Goal: Find specific page/section: Find specific page/section

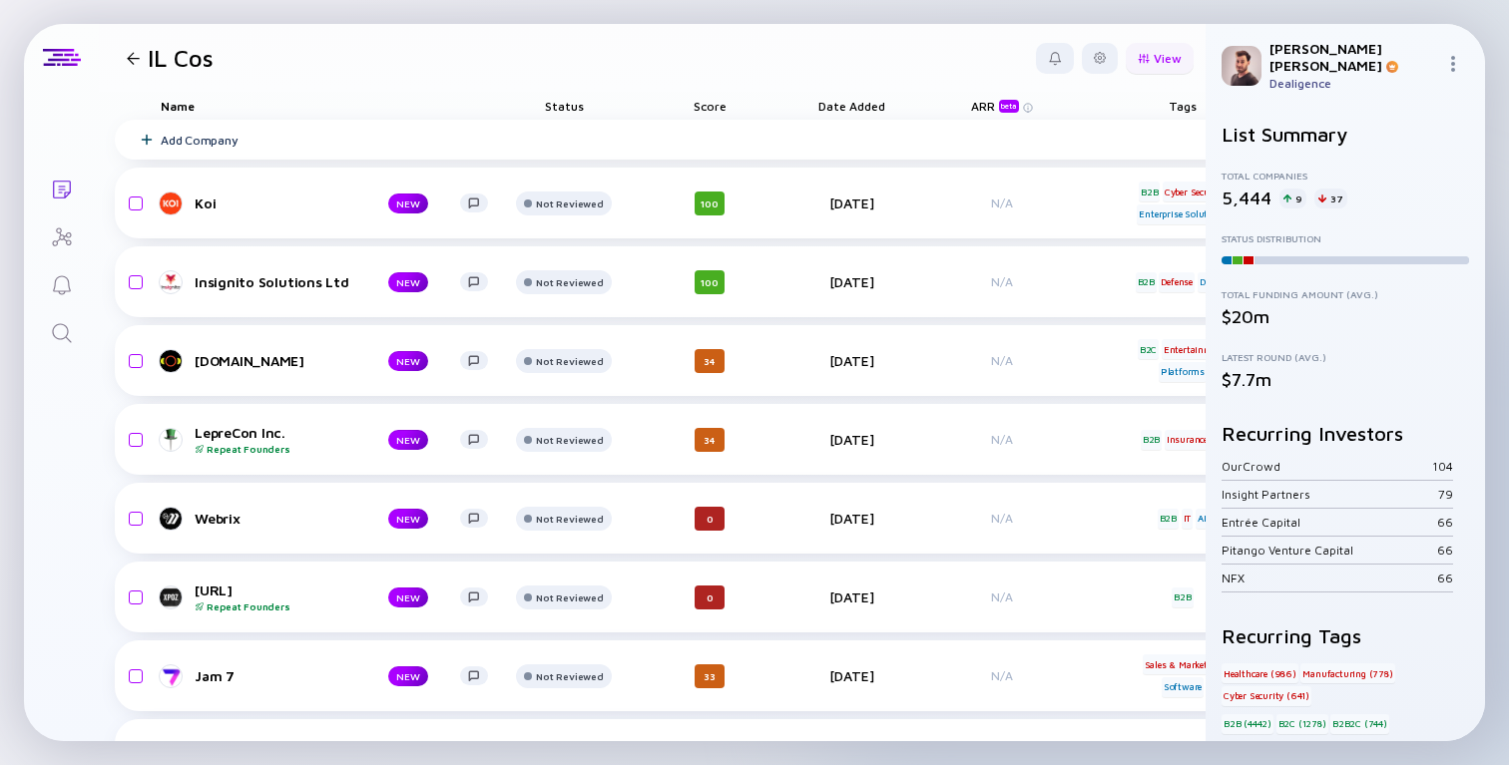
click at [1155, 59] on div "View" at bounding box center [1159, 58] width 68 height 31
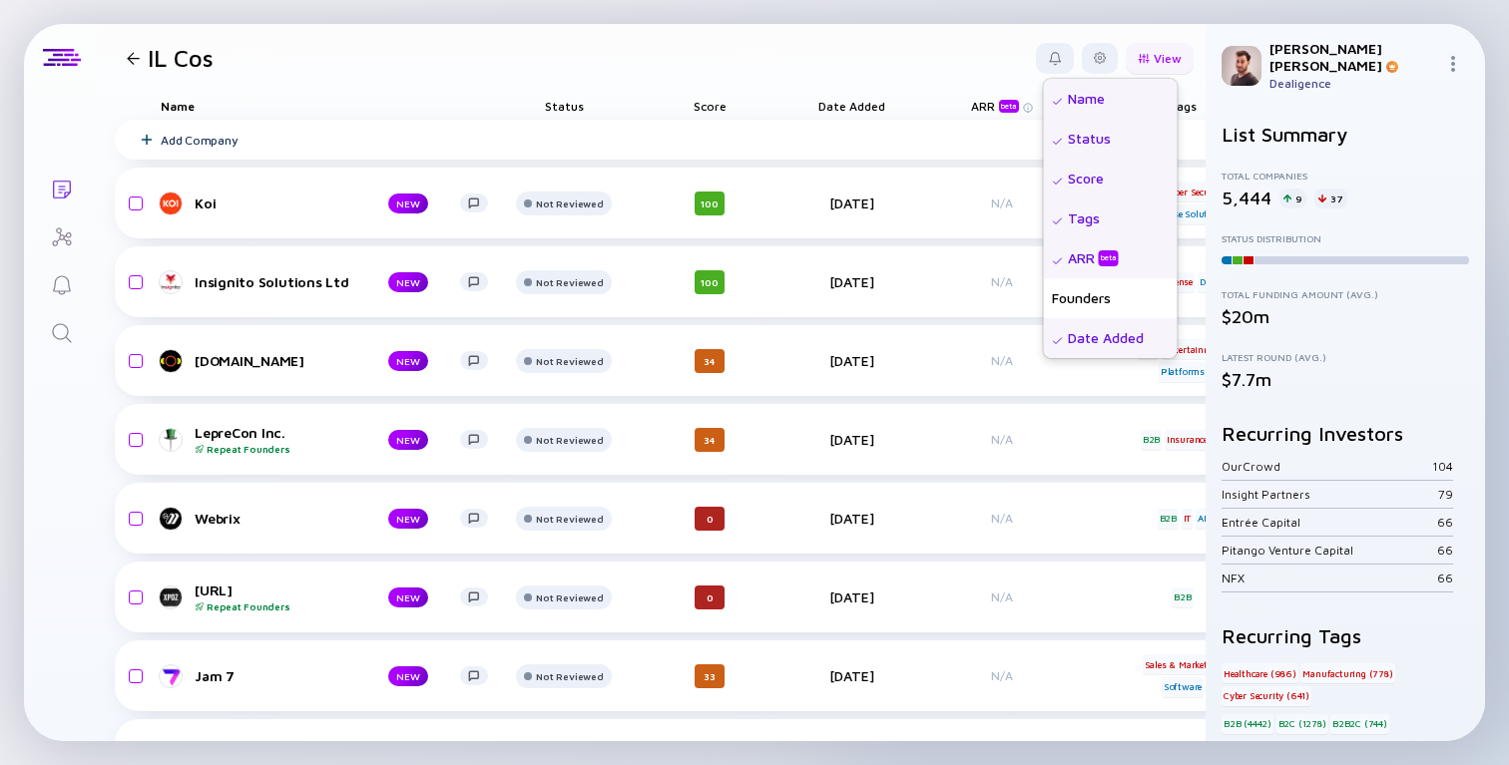
click at [1158, 58] on div "View" at bounding box center [1159, 58] width 68 height 31
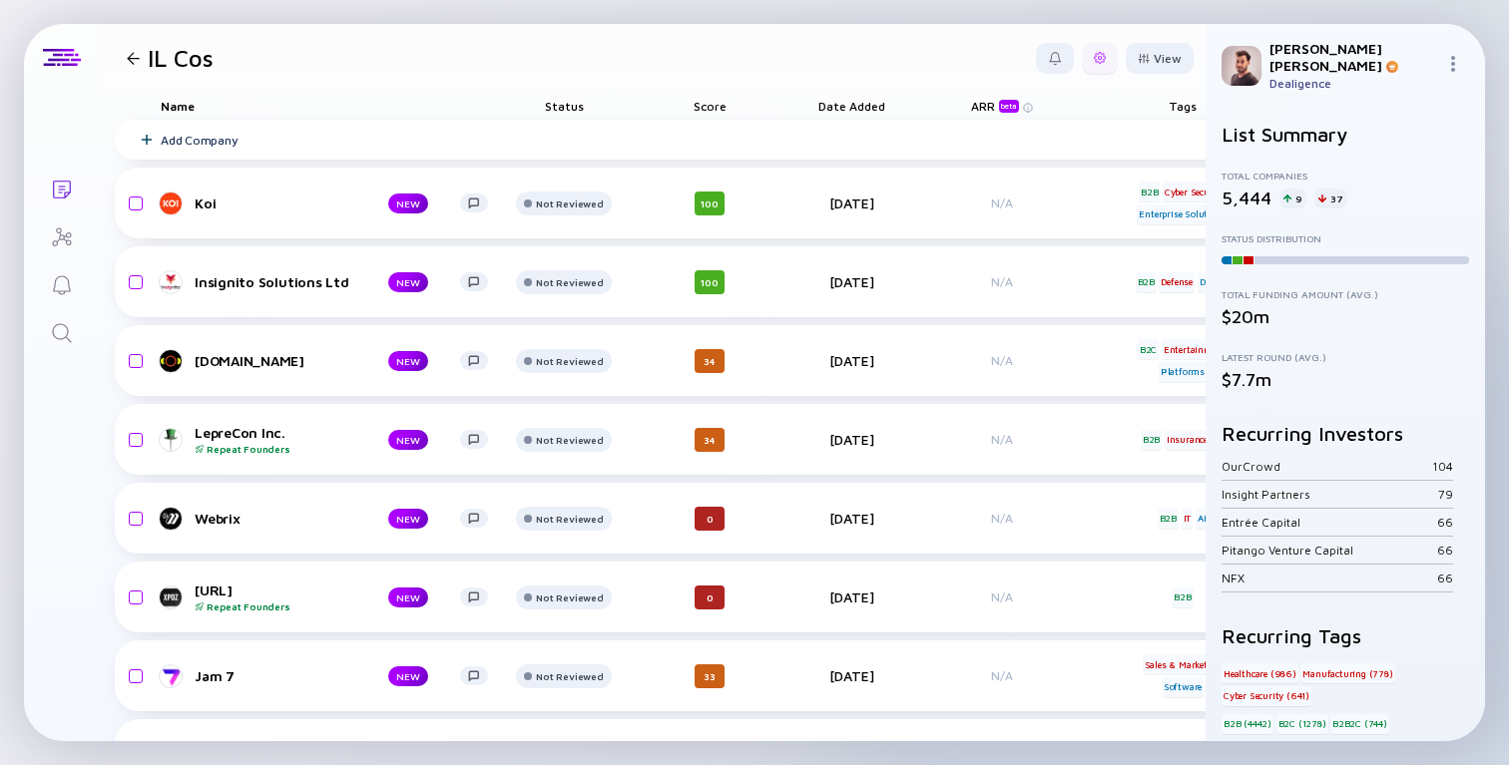
click at [1103, 57] on div at bounding box center [1100, 58] width 12 height 12
click at [1094, 63] on div at bounding box center [1100, 58] width 36 height 31
click at [1098, 60] on div at bounding box center [1100, 58] width 12 height 12
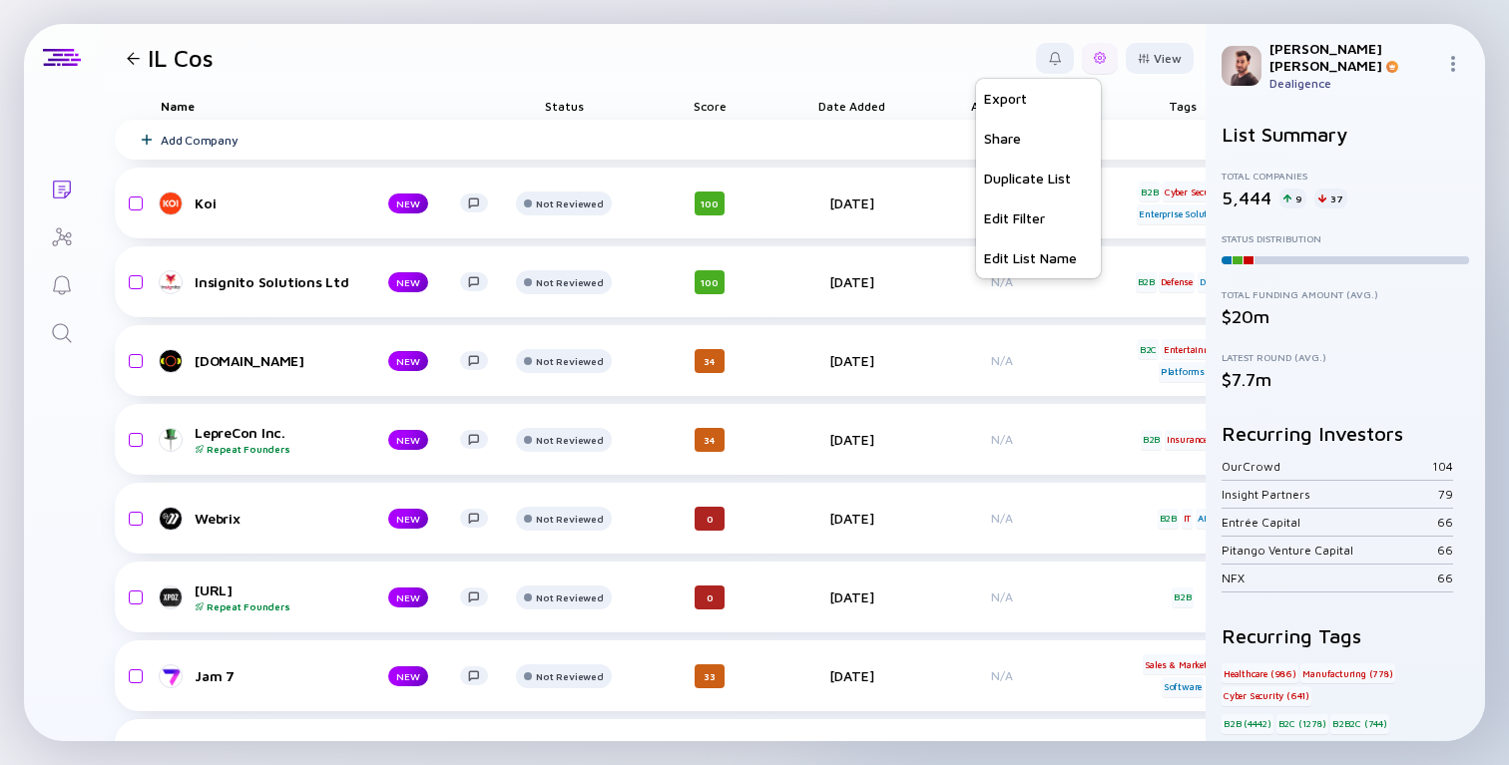
click at [1098, 60] on div at bounding box center [1100, 58] width 12 height 12
